Goal: Task Accomplishment & Management: Use online tool/utility

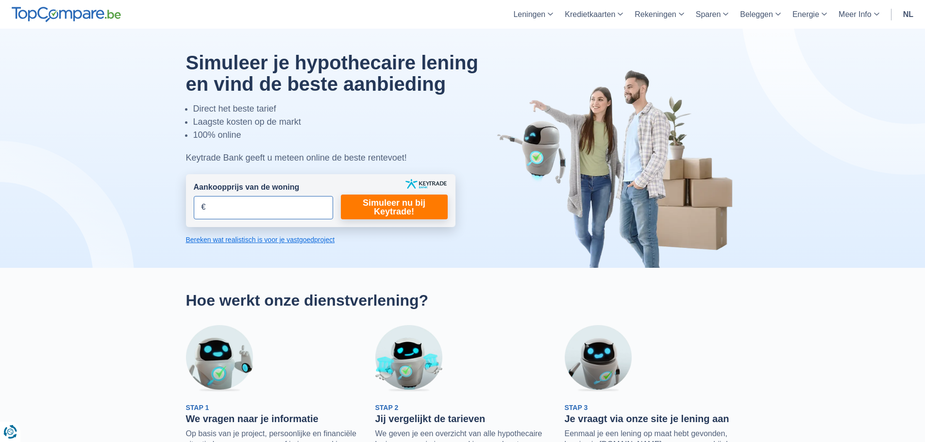
click at [255, 213] on input "Aankoopprijs van de woning" at bounding box center [263, 207] width 139 height 23
type input "260.000"
click at [391, 213] on link "Simuleer nu bij Keytrade!" at bounding box center [394, 207] width 107 height 25
click at [404, 209] on link "Simuleer nu bij Keytrade!" at bounding box center [394, 207] width 107 height 25
